Goal: Task Accomplishment & Management: Manage account settings

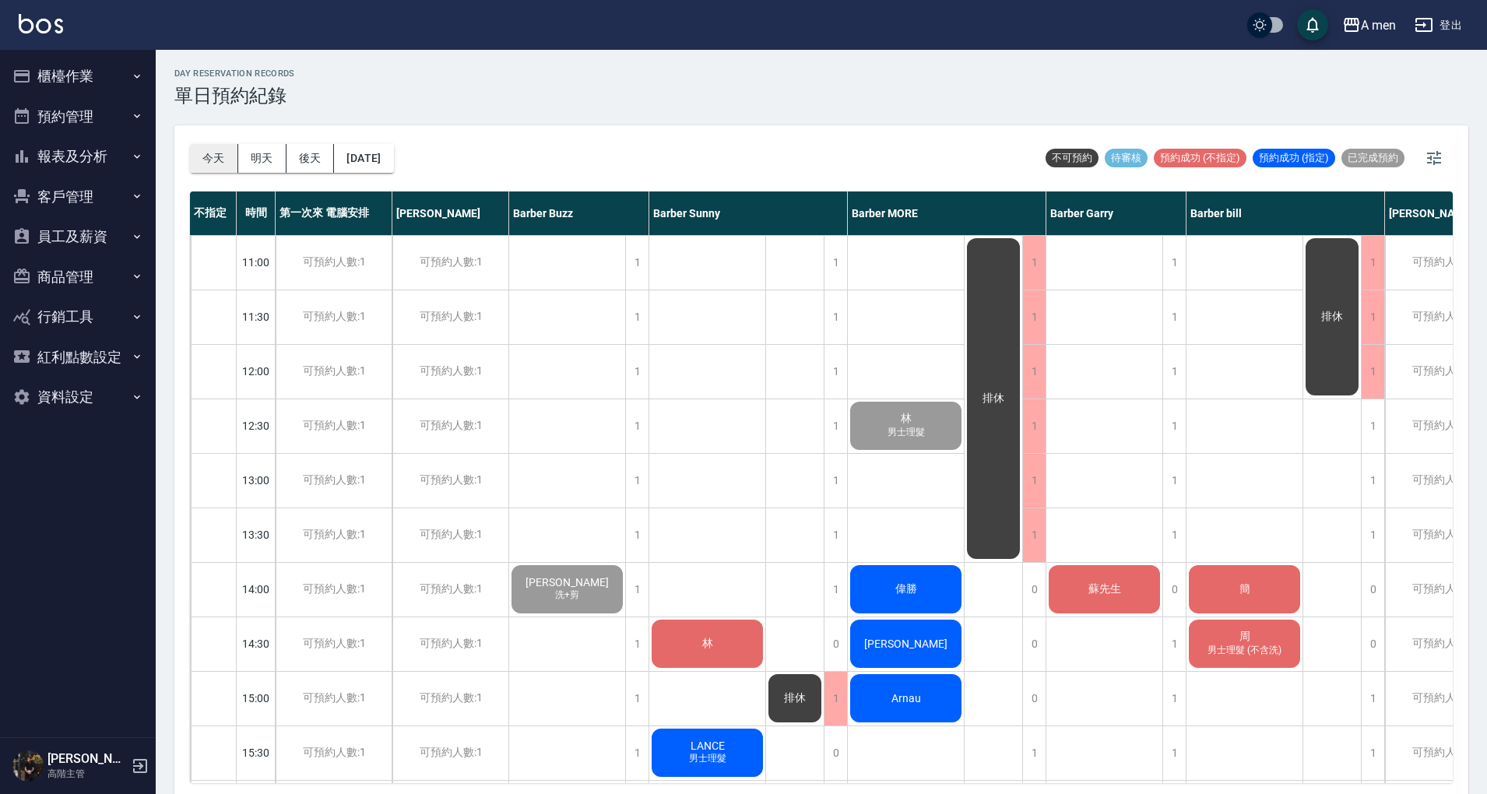
click at [220, 170] on button "今天" at bounding box center [214, 158] width 48 height 29
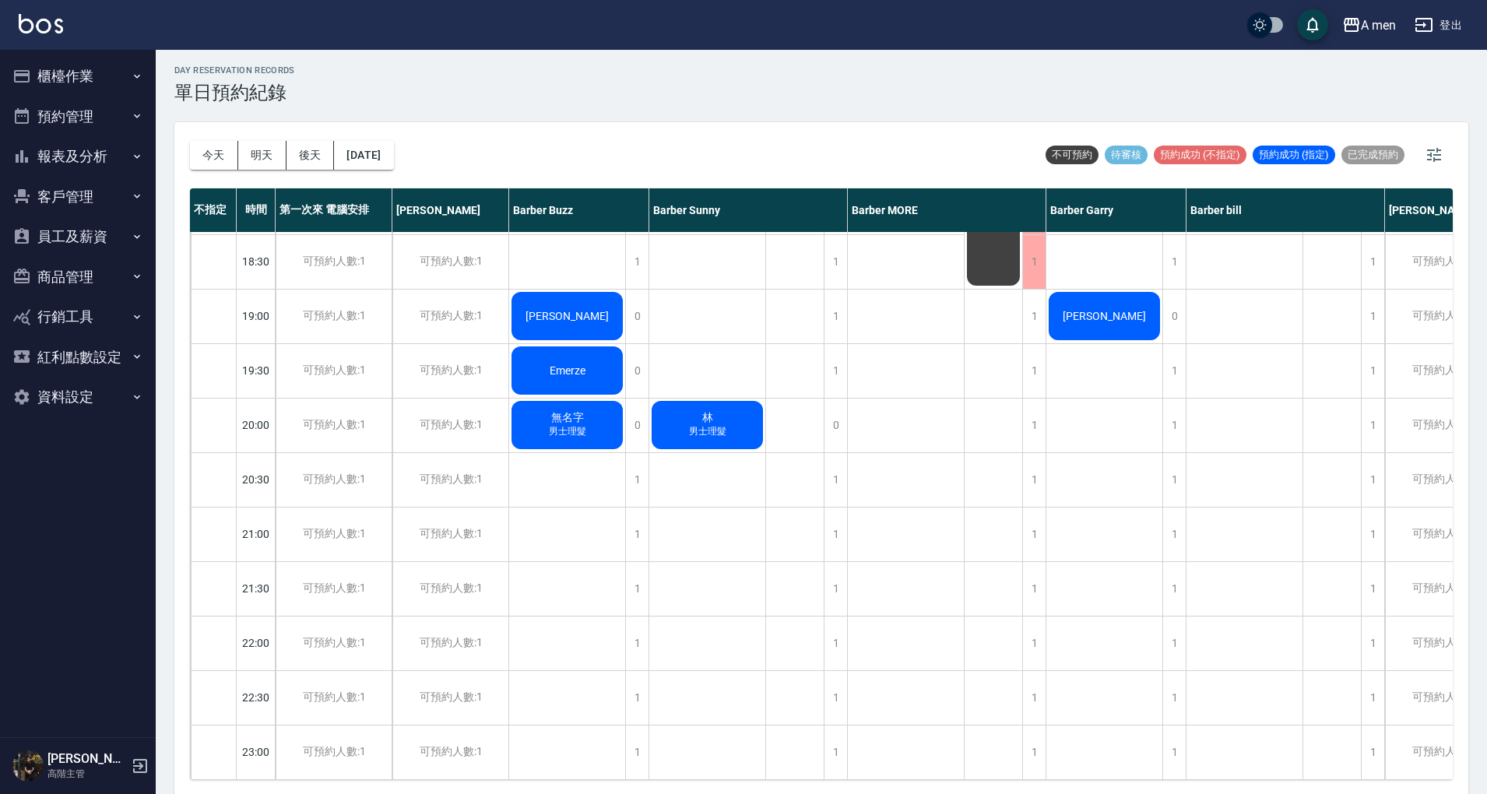
scroll to position [4, 0]
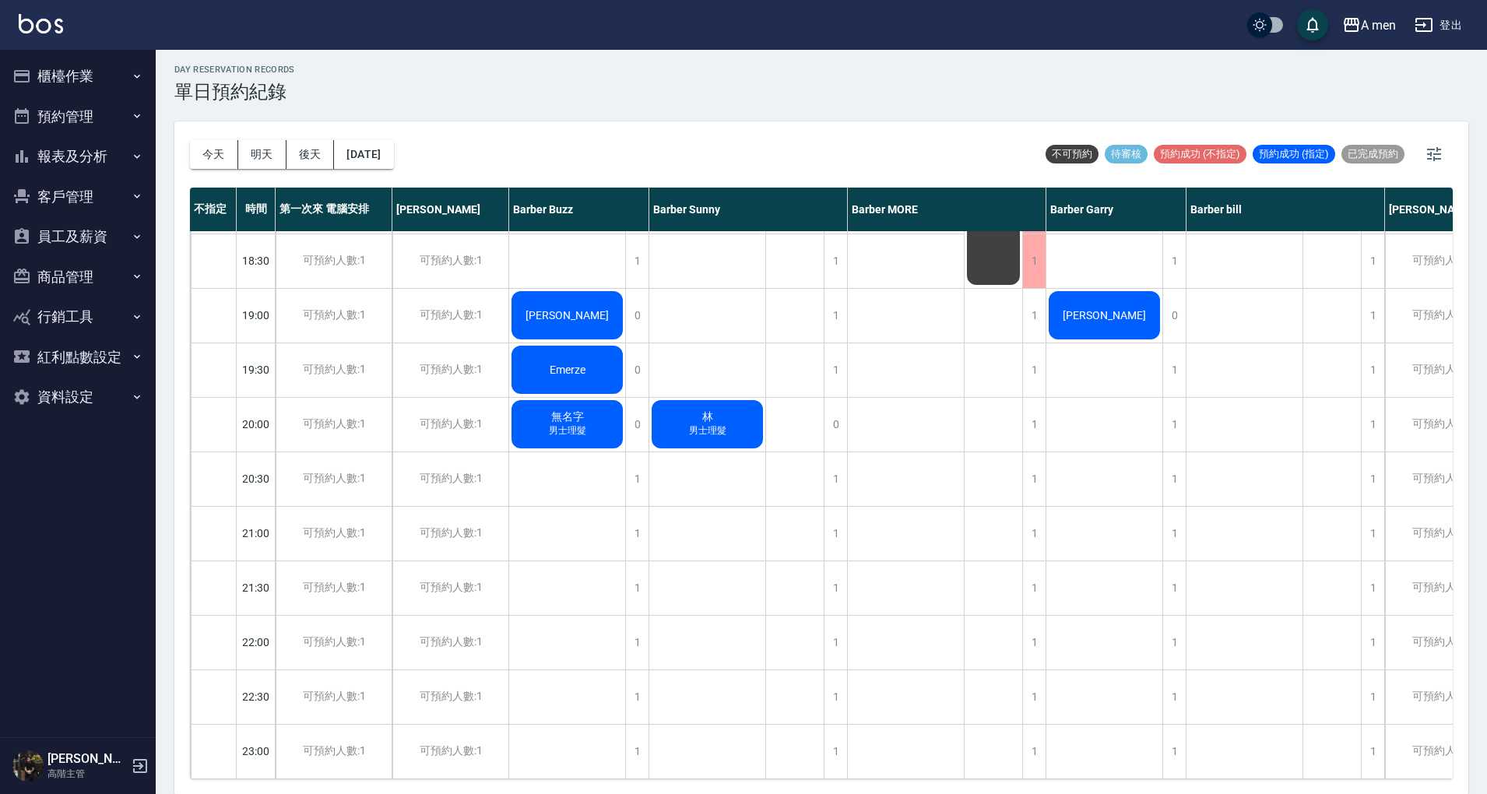
click at [412, 90] on div "day Reservation records 單日預約紀錄" at bounding box center [821, 84] width 1294 height 38
drag, startPoint x: 69, startPoint y: 165, endPoint x: 65, endPoint y: 244, distance: 79.5
click at [69, 168] on button "報表及分析" at bounding box center [77, 156] width 143 height 40
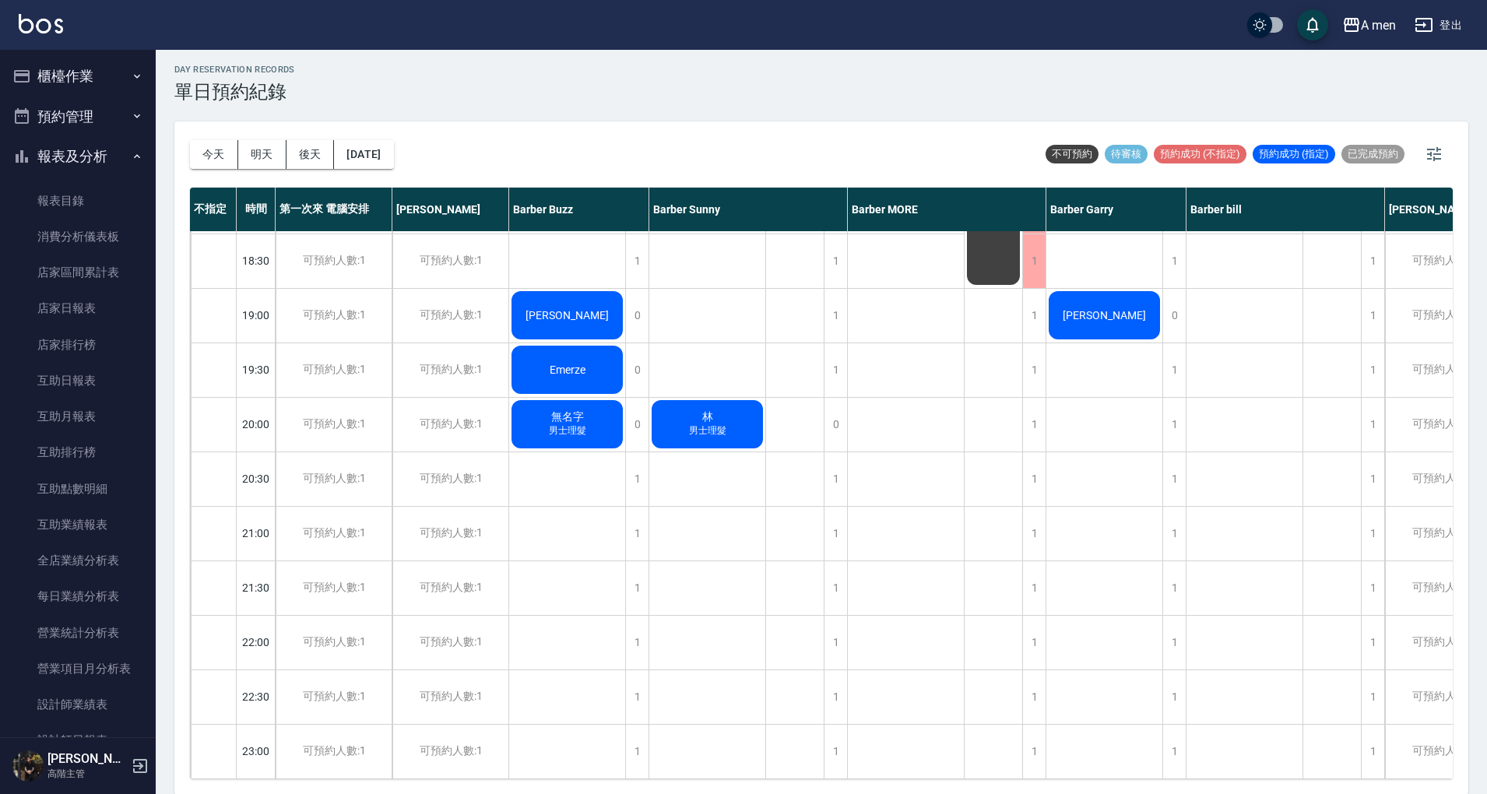
click at [87, 138] on button "報表及分析" at bounding box center [77, 156] width 143 height 40
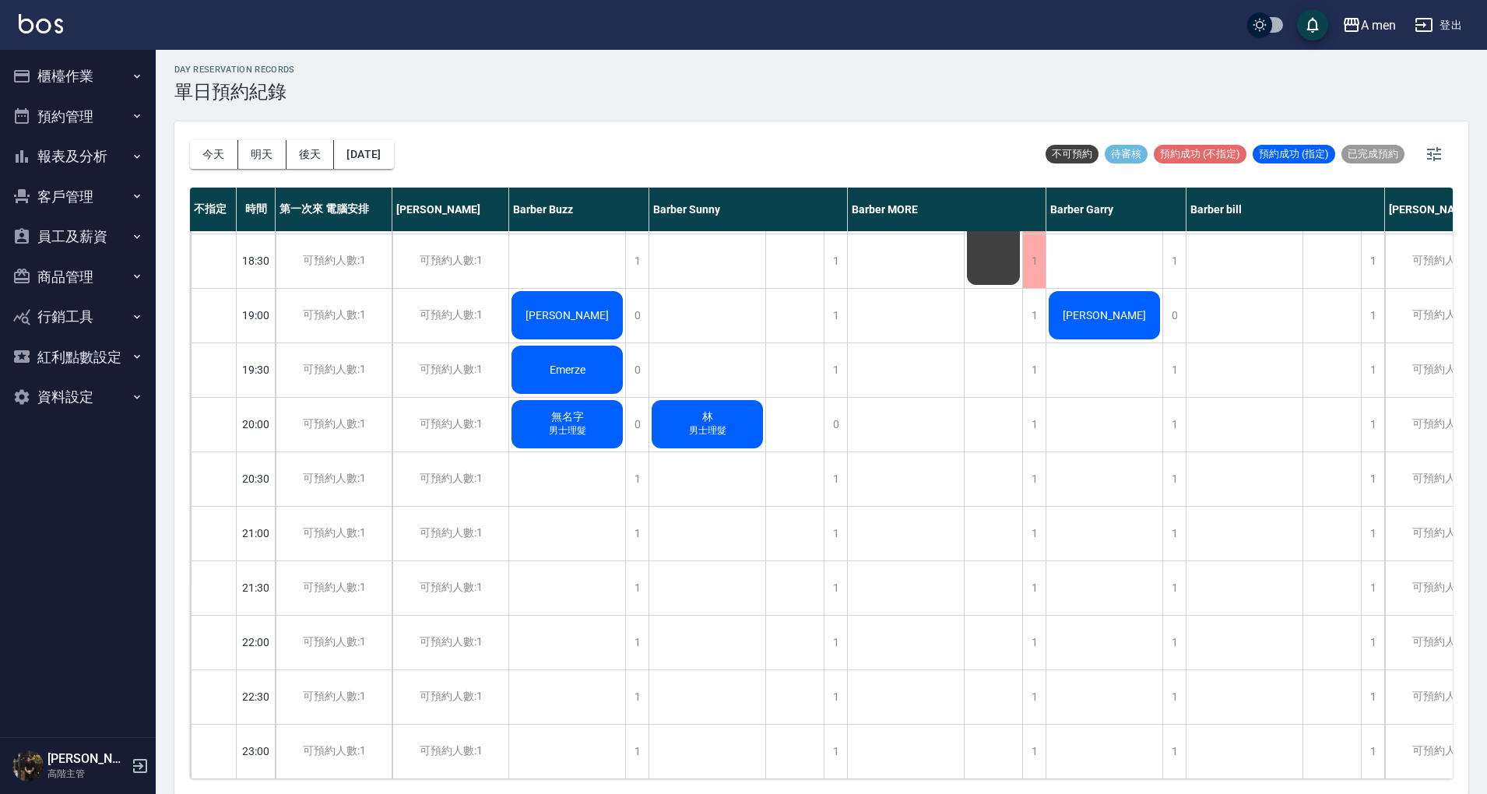
click at [112, 202] on button "客戶管理" at bounding box center [77, 197] width 143 height 40
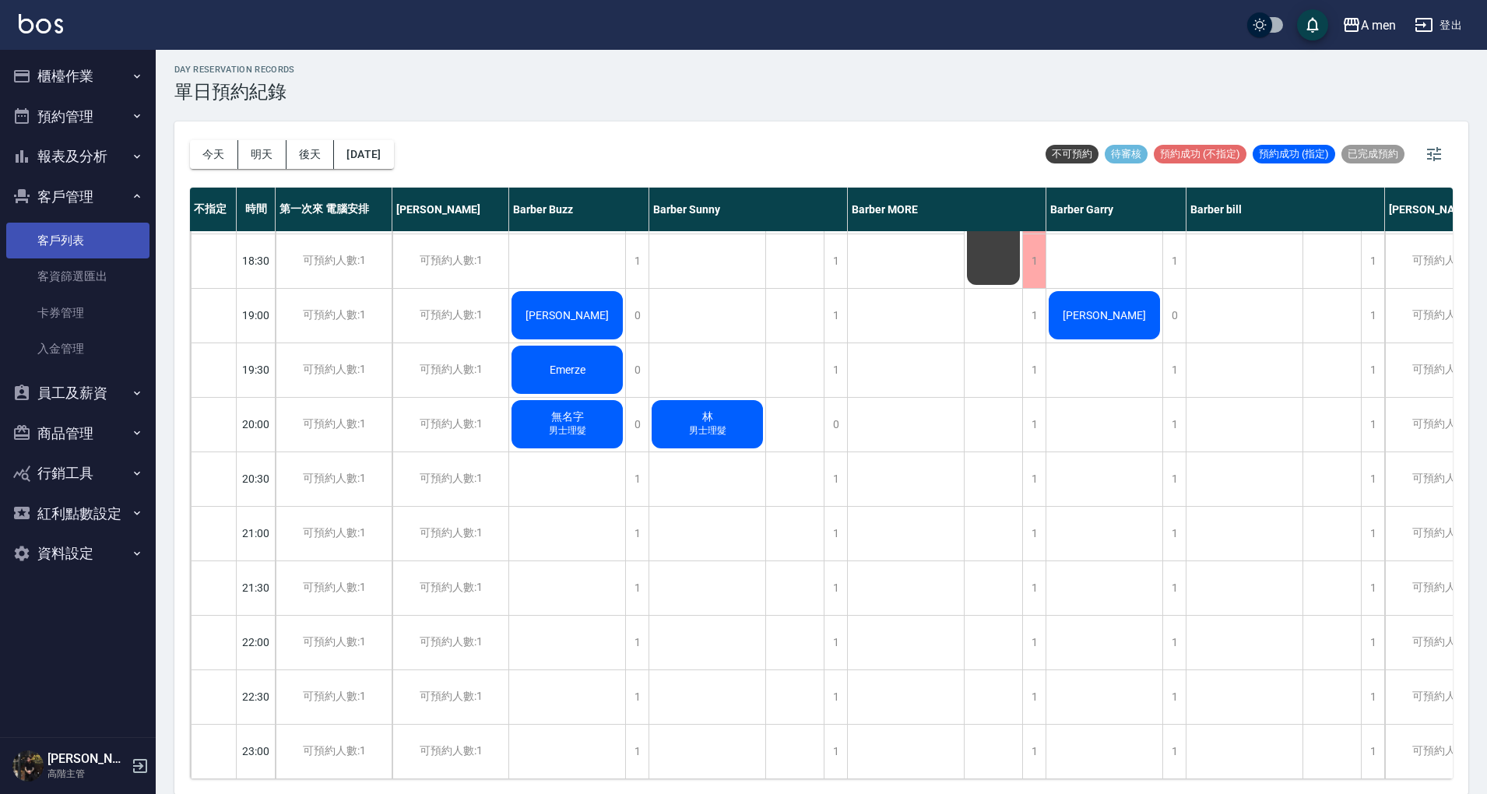
drag, startPoint x: 101, startPoint y: 227, endPoint x: 126, endPoint y: 241, distance: 28.6
click at [101, 227] on link "客戶列表" at bounding box center [77, 241] width 143 height 36
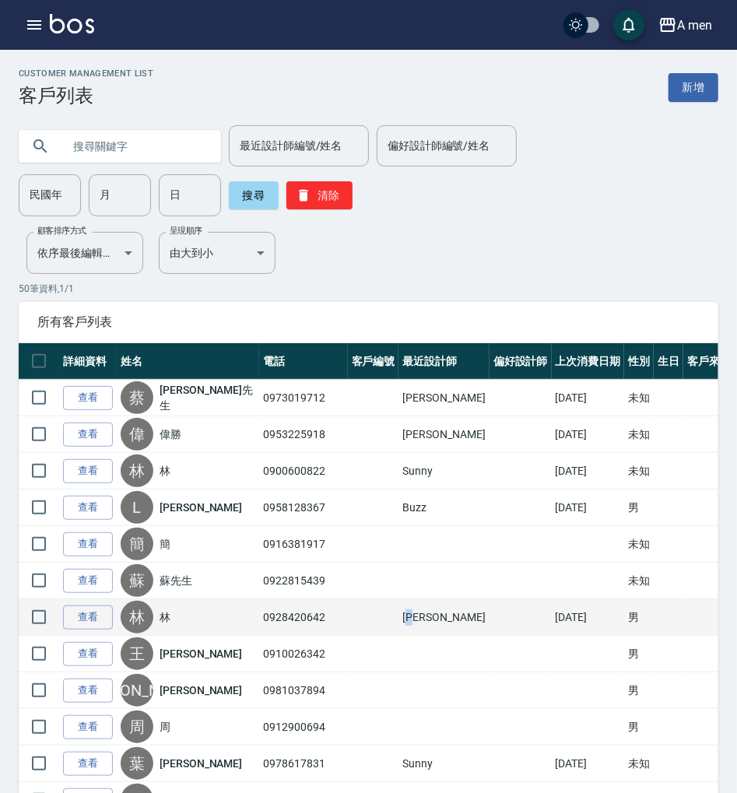
drag, startPoint x: 406, startPoint y: 612, endPoint x: 433, endPoint y: 615, distance: 26.7
click at [433, 615] on td "[PERSON_NAME]" at bounding box center [444, 618] width 90 height 37
click at [434, 615] on td "[PERSON_NAME]" at bounding box center [444, 618] width 90 height 37
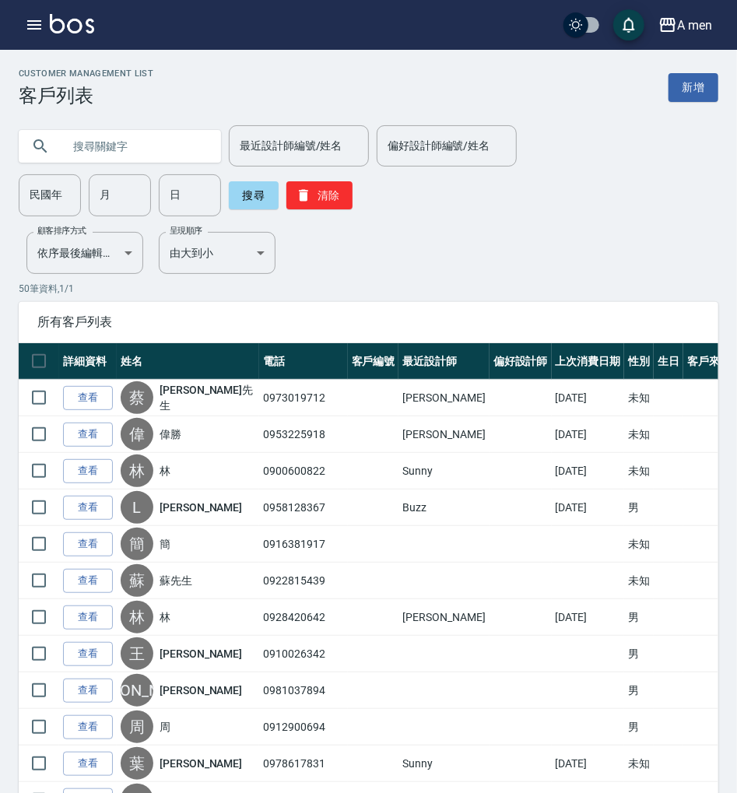
drag, startPoint x: 84, startPoint y: 545, endPoint x: 169, endPoint y: 403, distance: 165.9
click at [84, 545] on link "查看" at bounding box center [88, 545] width 50 height 24
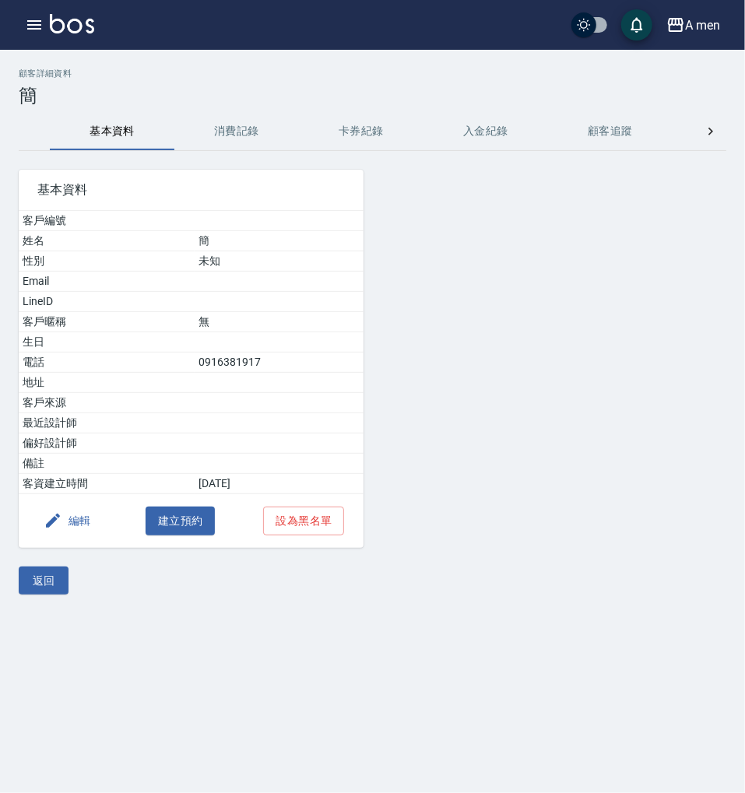
click at [230, 132] on button "消費記錄" at bounding box center [236, 131] width 125 height 37
